Goal: Transaction & Acquisition: Purchase product/service

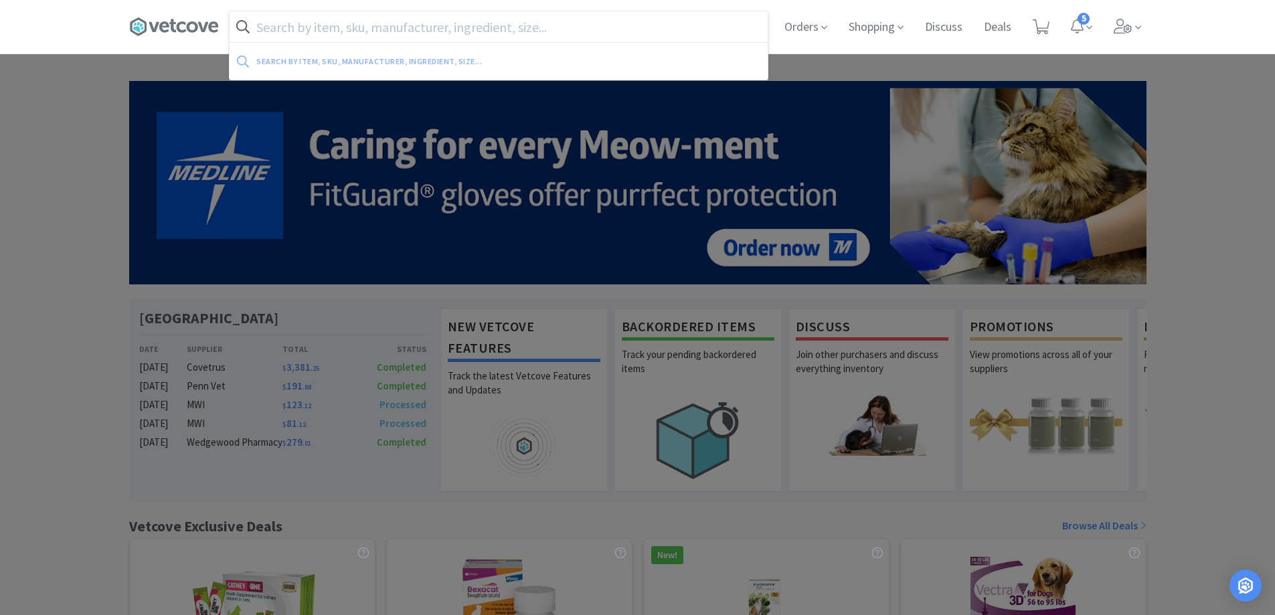
click at [325, 25] on input "text" at bounding box center [499, 26] width 538 height 31
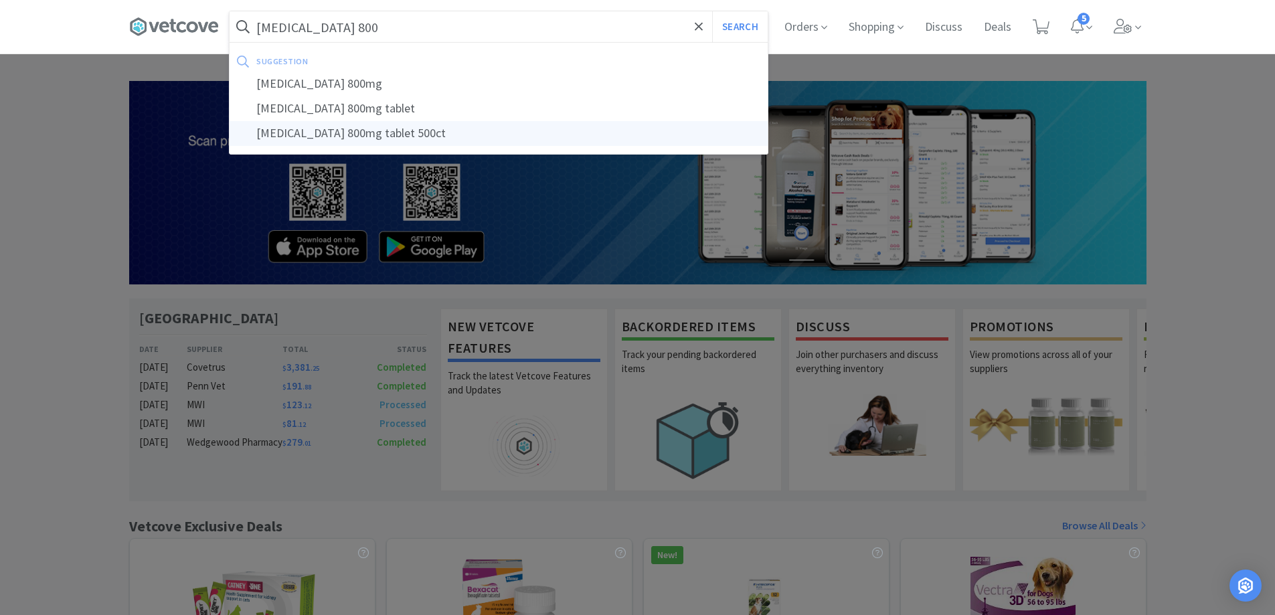
click at [387, 133] on div "[MEDICAL_DATA] 800mg tablet 500ct" at bounding box center [499, 133] width 538 height 25
type input "[MEDICAL_DATA] 800mg tablet 500ct"
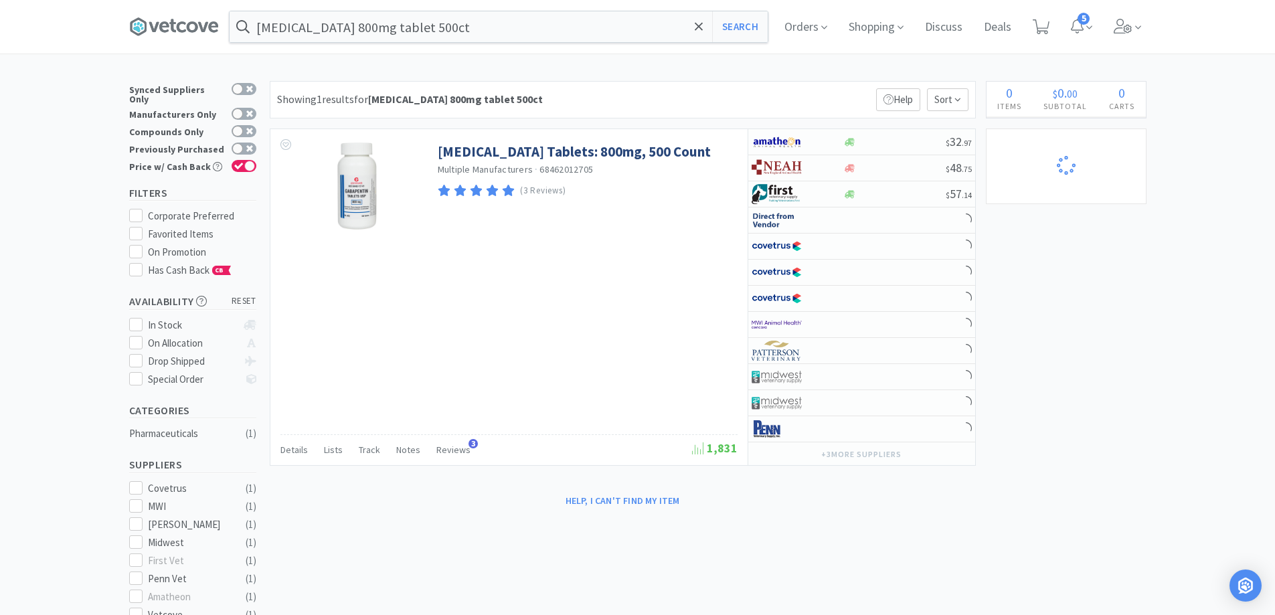
select select "3"
select select "5"
select select "3"
select select "1"
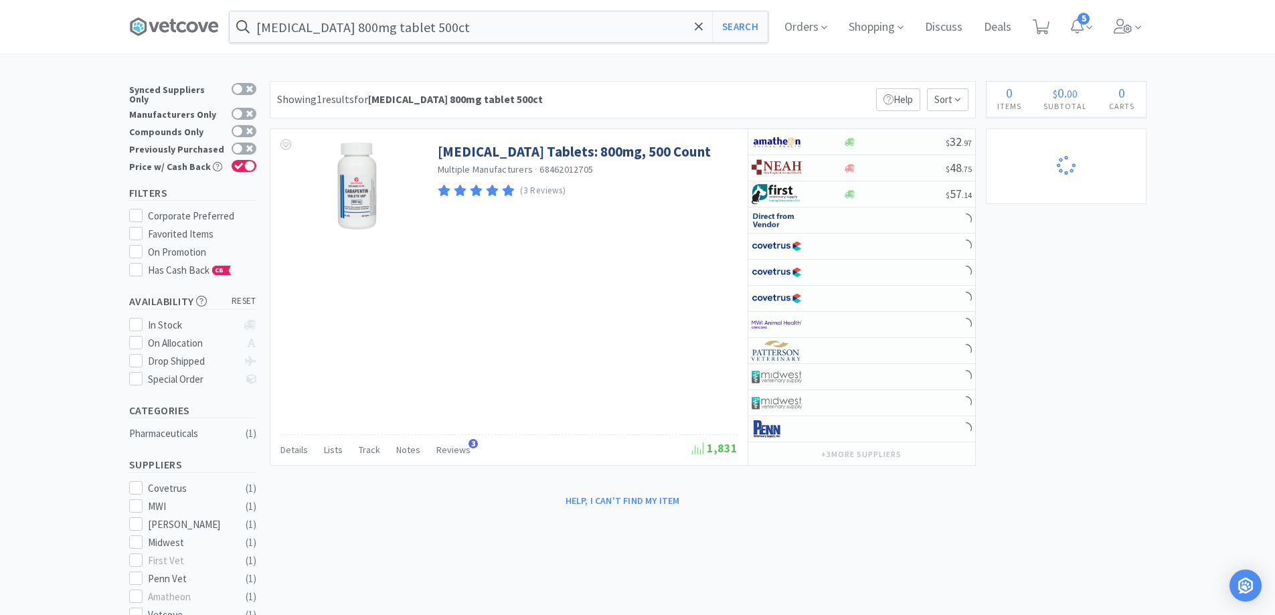
select select "3"
select select "5"
select select "3"
select select "2"
select select "100"
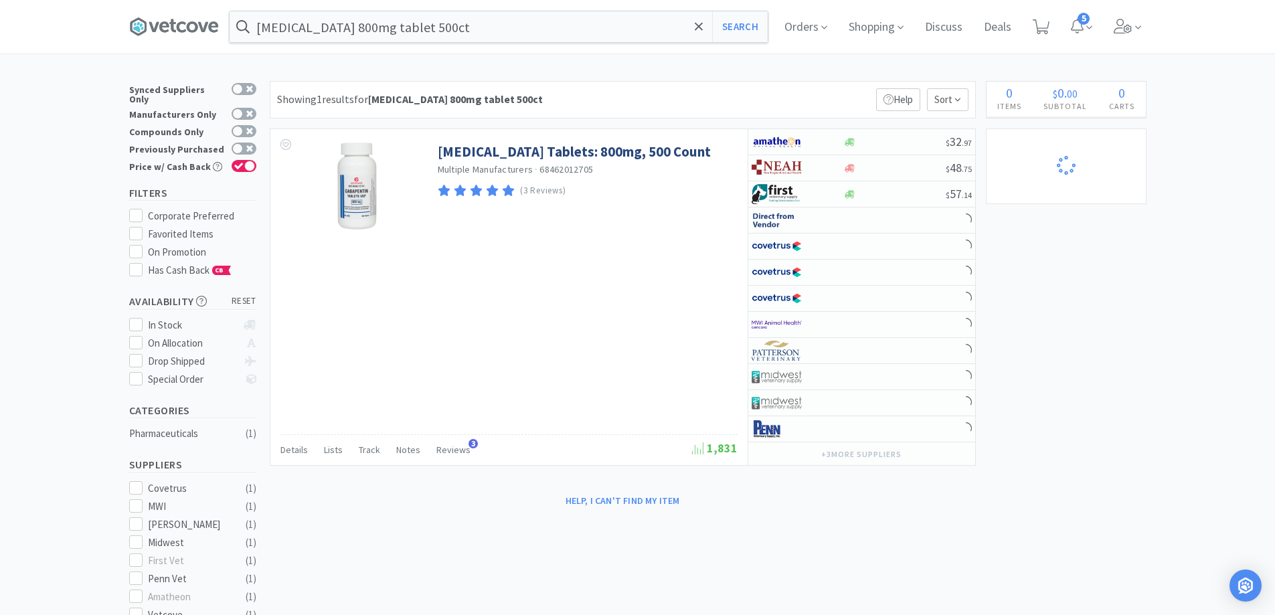
select select "1"
select select "2"
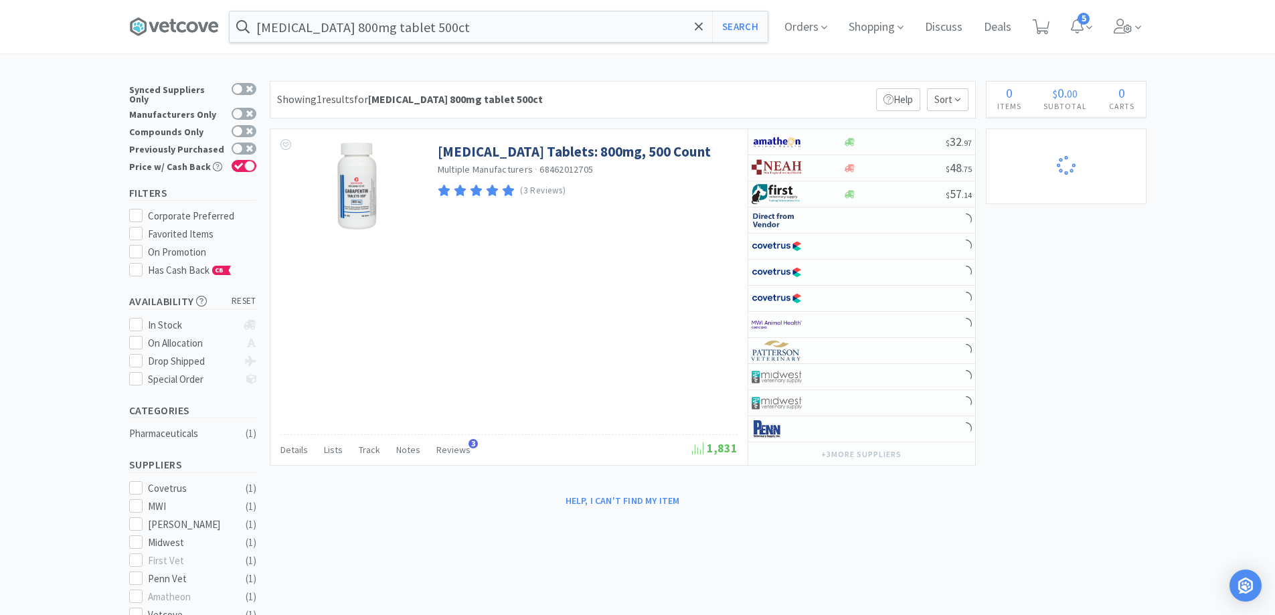
select select "1"
select select "2"
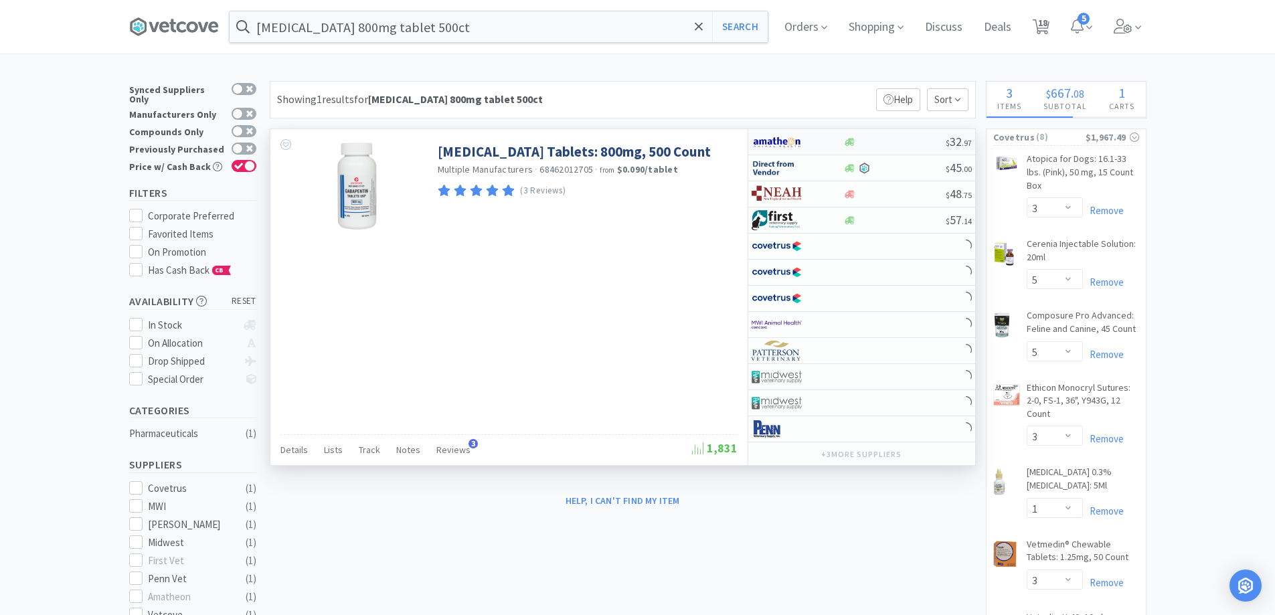
select select "10"
select select "1"
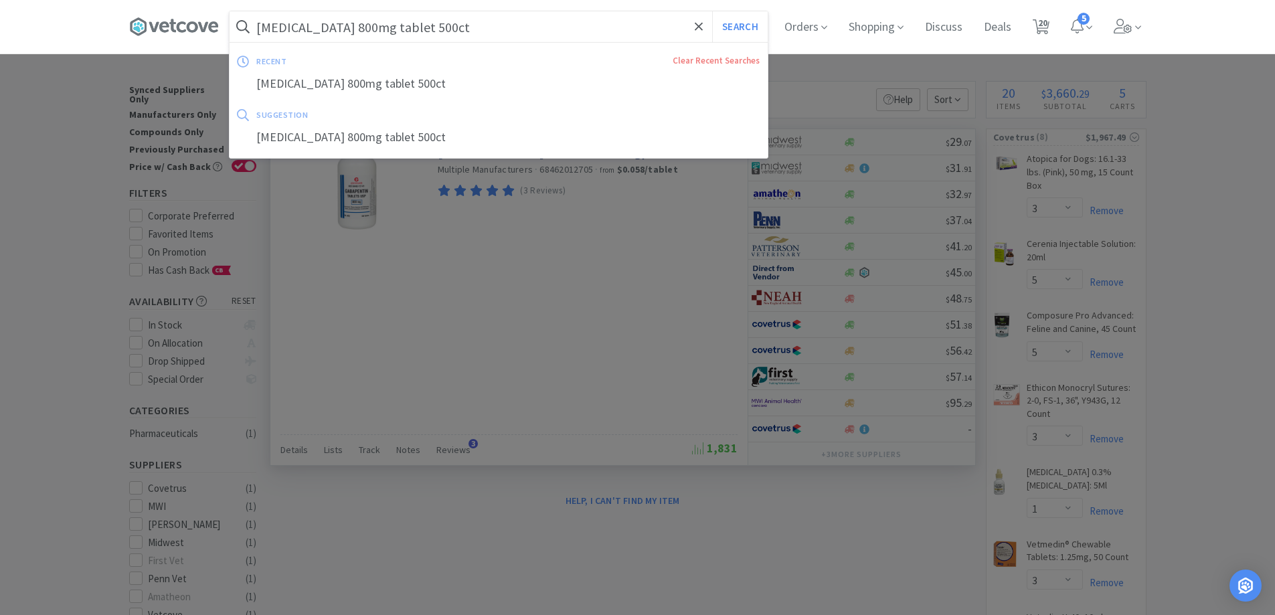
click at [459, 19] on input "[MEDICAL_DATA] 800mg tablet 500ct" at bounding box center [499, 26] width 538 height 31
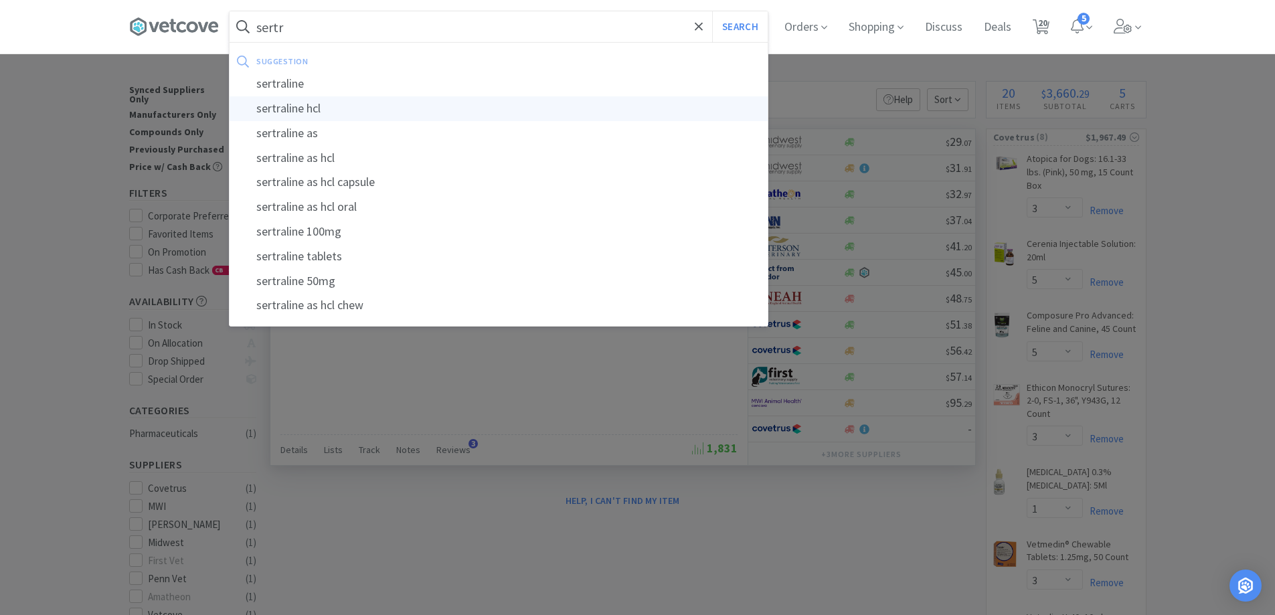
click at [292, 102] on div "sertraline hcl" at bounding box center [499, 108] width 538 height 25
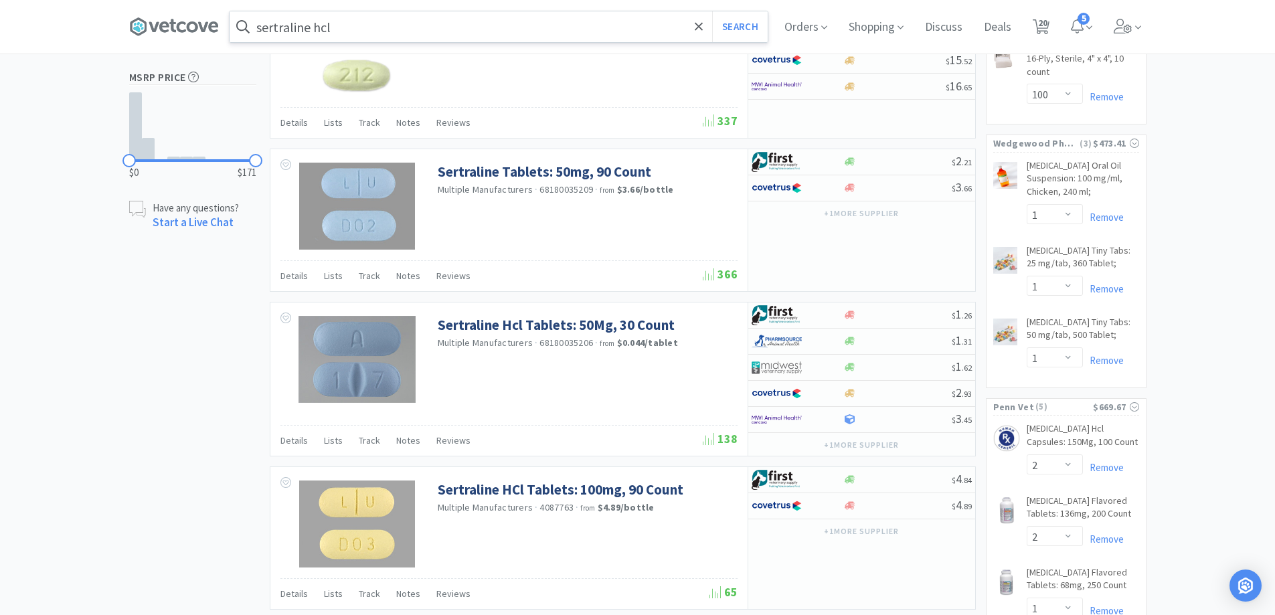
scroll to position [536, 0]
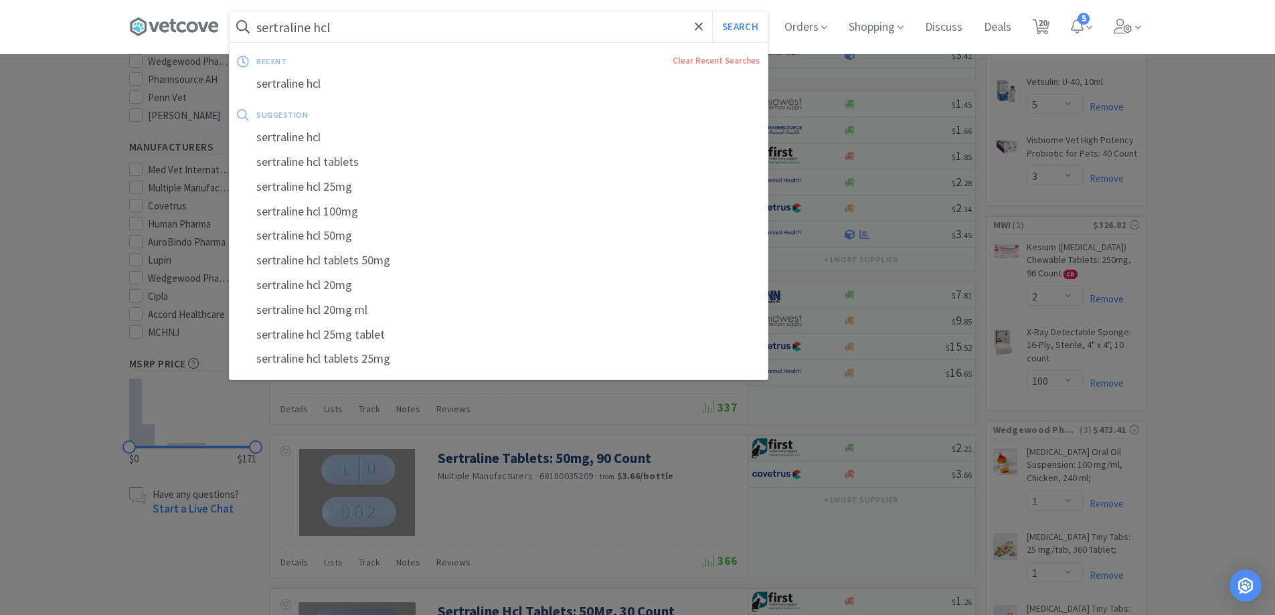
click at [343, 25] on input "sertraline hcl" at bounding box center [499, 26] width 538 height 31
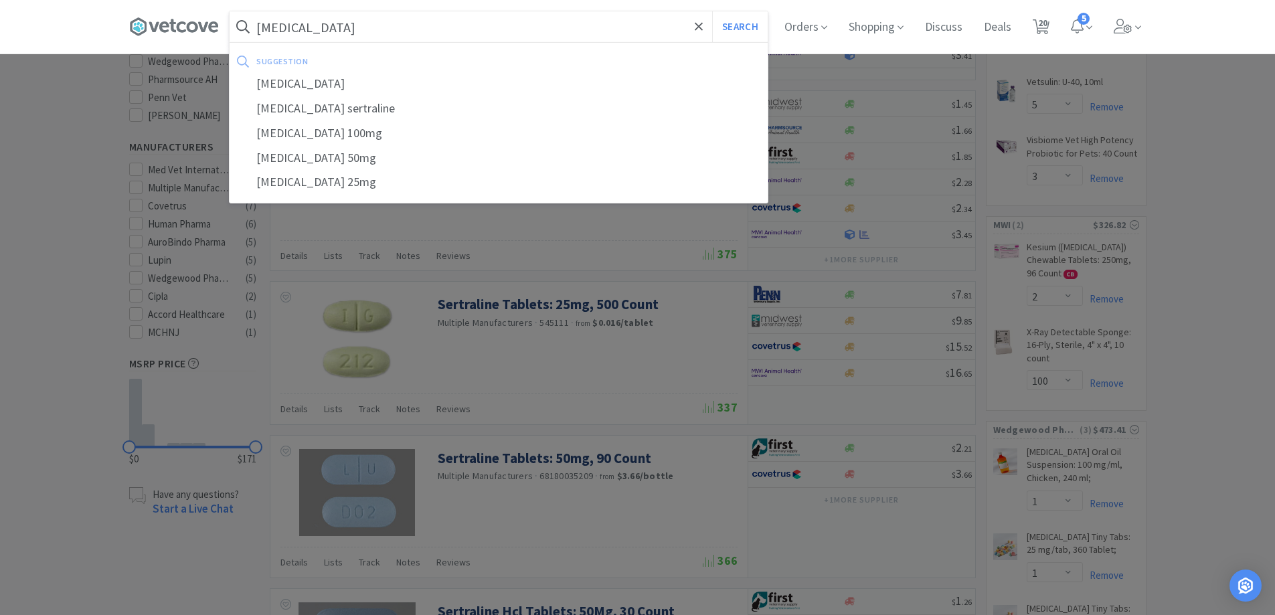
type input "[MEDICAL_DATA]"
click at [712, 11] on button "Search" at bounding box center [740, 26] width 56 height 31
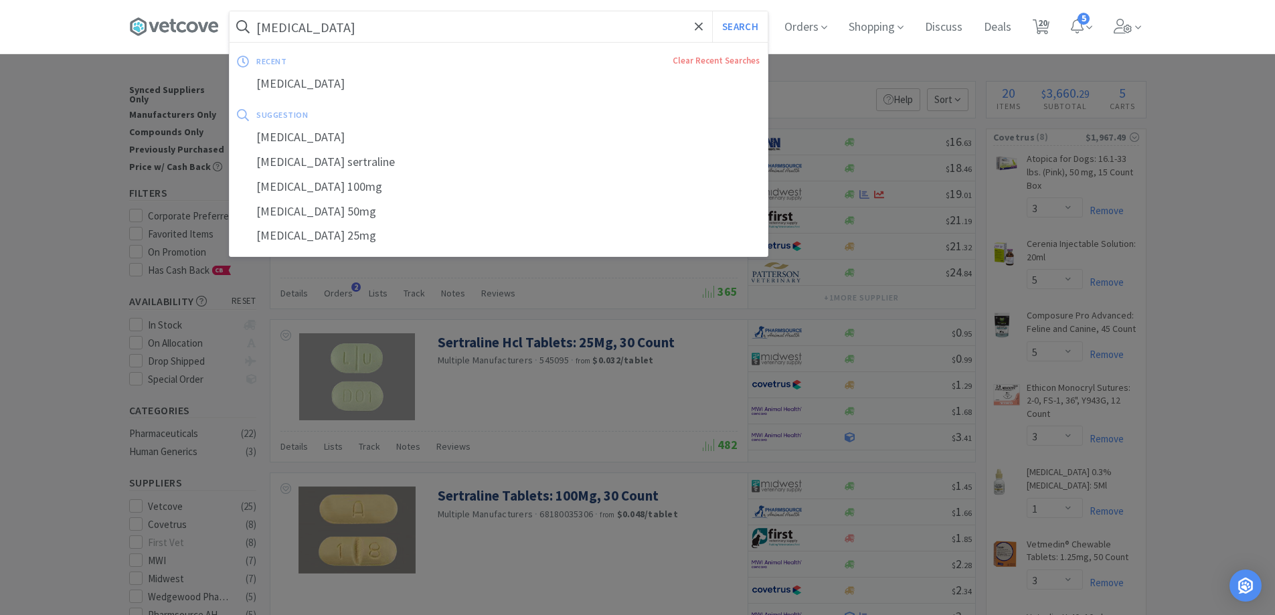
click at [303, 25] on input "[MEDICAL_DATA]" at bounding box center [499, 26] width 538 height 31
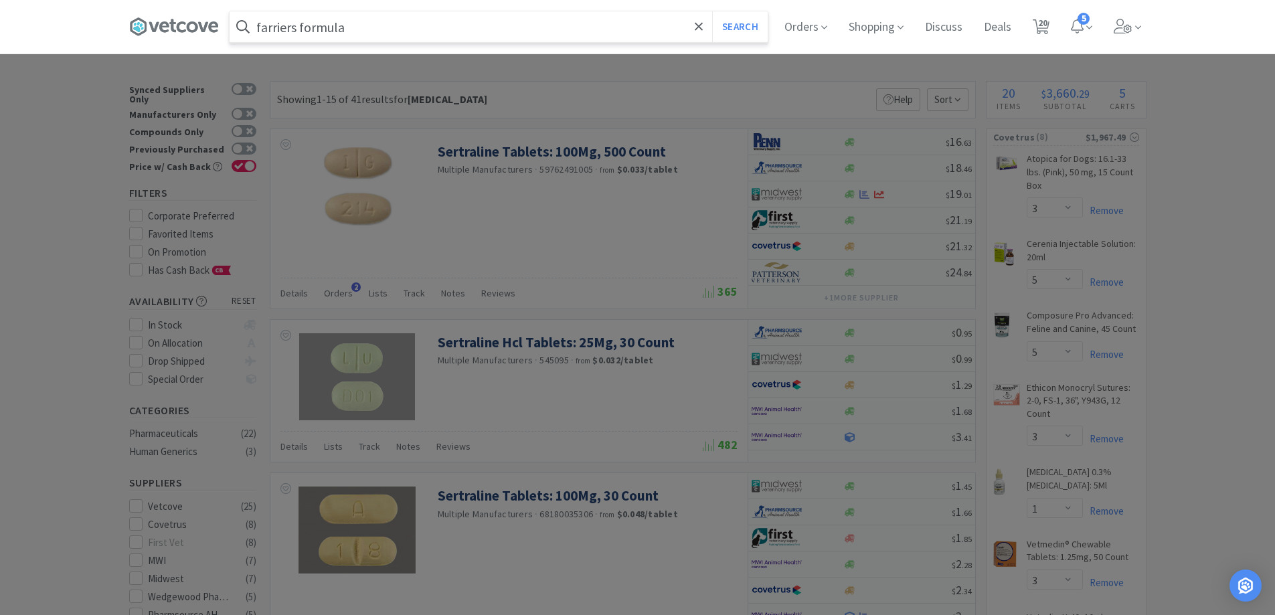
type input "farriers formula"
click at [712, 11] on button "Search" at bounding box center [740, 26] width 56 height 31
